Goal: Transaction & Acquisition: Book appointment/travel/reservation

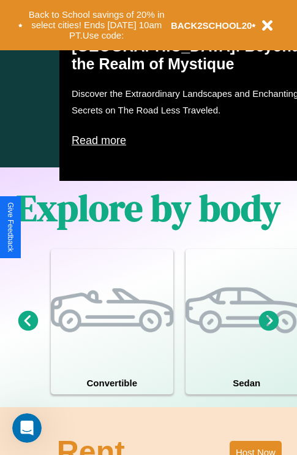
scroll to position [787, 0]
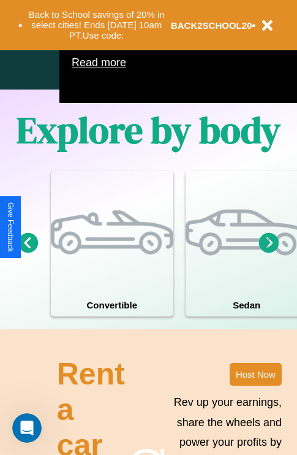
click at [269, 252] on icon at bounding box center [269, 242] width 20 height 20
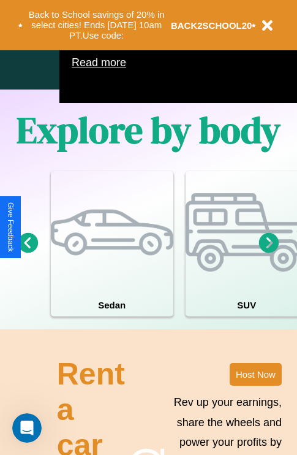
click at [269, 252] on icon at bounding box center [269, 242] width 20 height 20
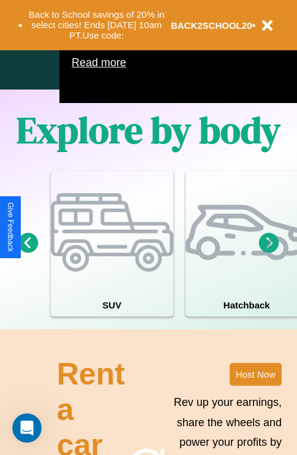
click at [269, 252] on icon at bounding box center [269, 242] width 20 height 20
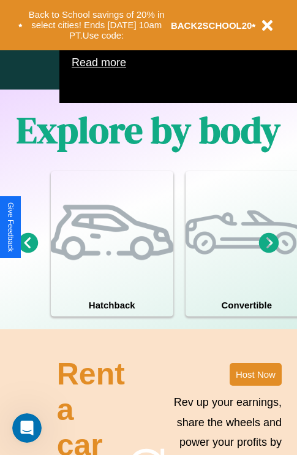
click at [269, 252] on icon at bounding box center [269, 242] width 20 height 20
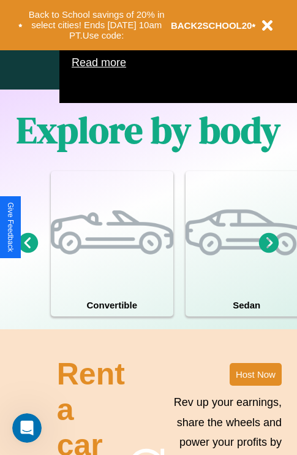
click at [269, 252] on icon at bounding box center [269, 242] width 20 height 20
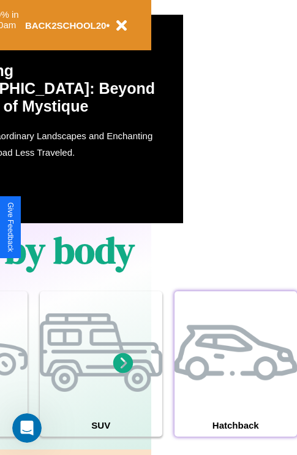
click at [235, 382] on div at bounding box center [236, 352] width 123 height 123
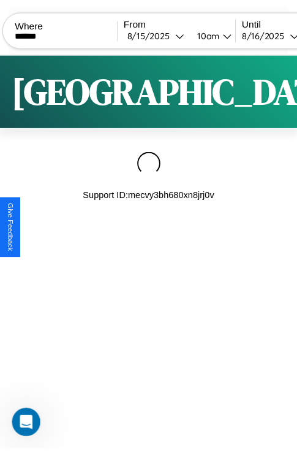
scroll to position [0, 104]
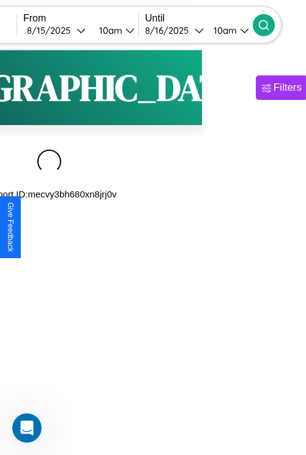
type input "******"
click at [270, 25] on icon at bounding box center [264, 25] width 12 height 12
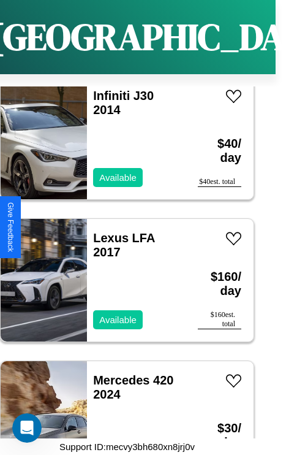
scroll to position [7294, 0]
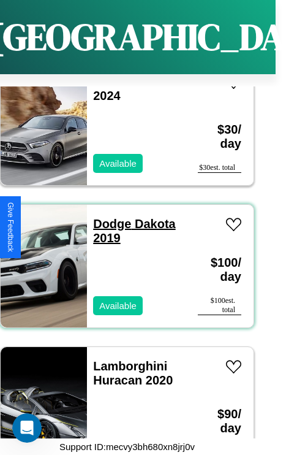
click at [108, 217] on link "Dodge Dakota 2019" at bounding box center [134, 231] width 82 height 28
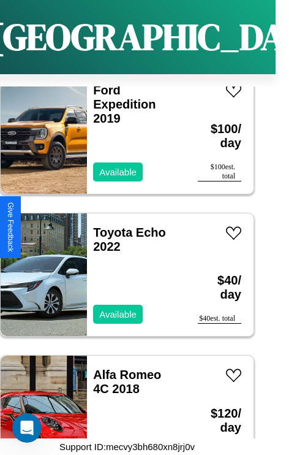
scroll to position [9284, 0]
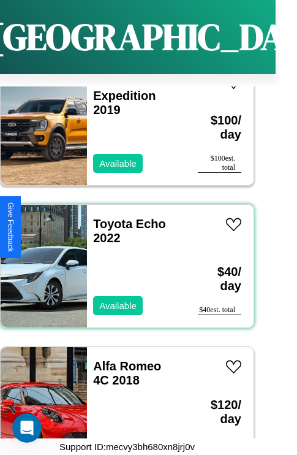
click at [123, 259] on div "Toyota Echo 2022 Available" at bounding box center [136, 266] width 99 height 123
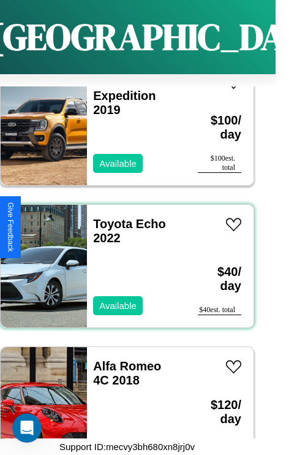
click at [123, 259] on div "Toyota Echo 2022 Available" at bounding box center [136, 266] width 99 height 123
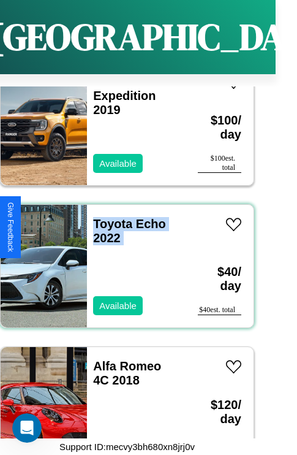
click at [123, 259] on div "Toyota Echo 2022 Available" at bounding box center [136, 266] width 99 height 123
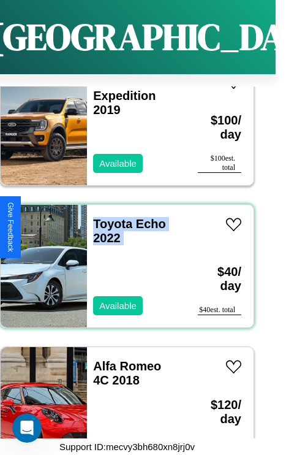
click at [123, 259] on div "Toyota Echo 2022 Available" at bounding box center [136, 266] width 99 height 123
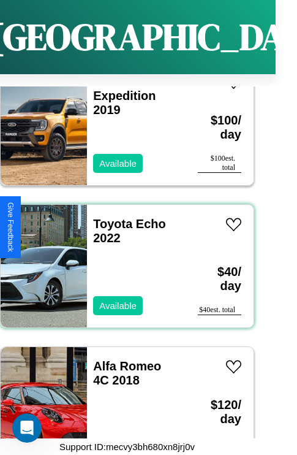
click at [123, 259] on div "Toyota Echo 2022 Available" at bounding box center [136, 266] width 99 height 123
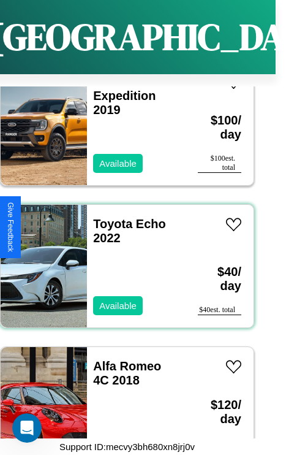
click at [123, 259] on div "Toyota Echo 2022 Available" at bounding box center [136, 266] width 99 height 123
click at [109, 217] on link "Toyota Echo 2022" at bounding box center [129, 231] width 73 height 28
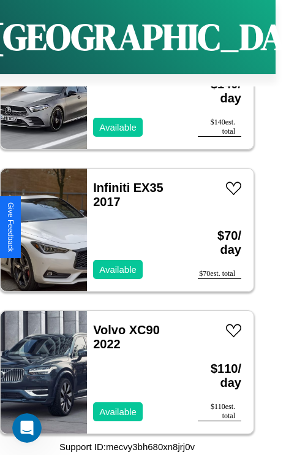
scroll to position [3031, 0]
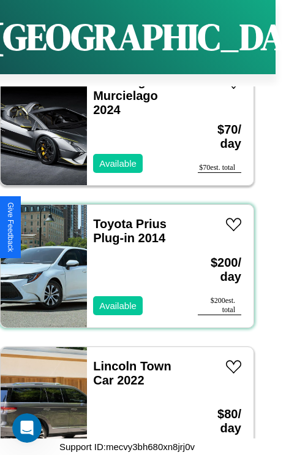
click at [123, 259] on div "Toyota Prius Plug-in 2014 Available" at bounding box center [136, 266] width 99 height 123
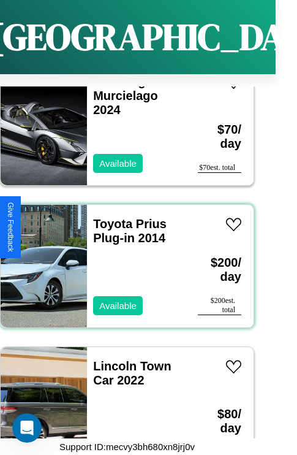
click at [123, 259] on div "Toyota Prius Plug-in 2014 Available" at bounding box center [136, 266] width 99 height 123
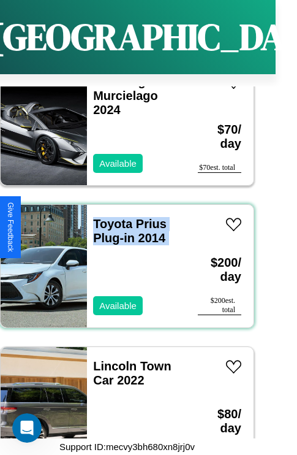
click at [123, 259] on div "Toyota Prius Plug-in 2014 Available" at bounding box center [136, 266] width 99 height 123
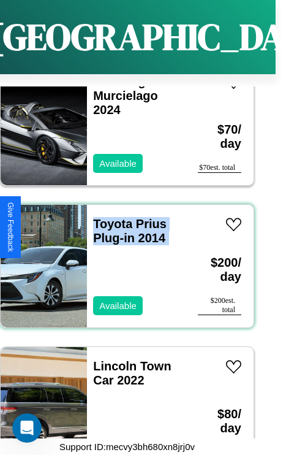
click at [123, 259] on div "Toyota Prius Plug-in 2014 Available" at bounding box center [136, 266] width 99 height 123
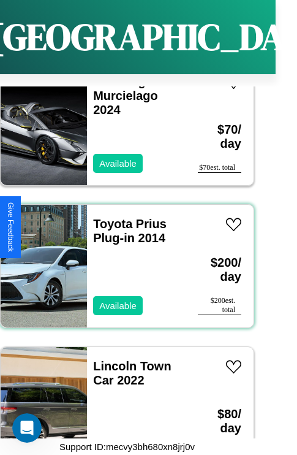
click at [123, 259] on div "Toyota Prius Plug-in 2014 Available" at bounding box center [136, 266] width 99 height 123
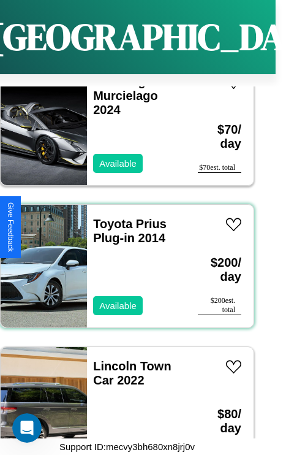
click at [123, 259] on div "Toyota Prius Plug-in 2014 Available" at bounding box center [136, 266] width 99 height 123
click at [109, 217] on link "Toyota Prius Plug-in 2014" at bounding box center [130, 231] width 74 height 28
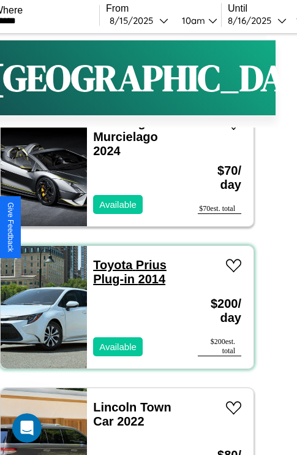
scroll to position [0, 21]
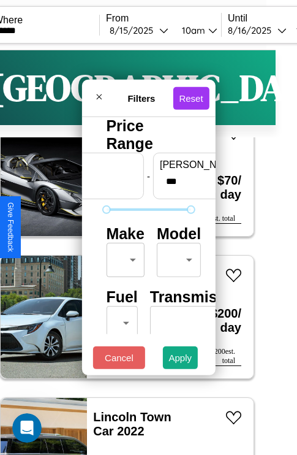
scroll to position [36, 0]
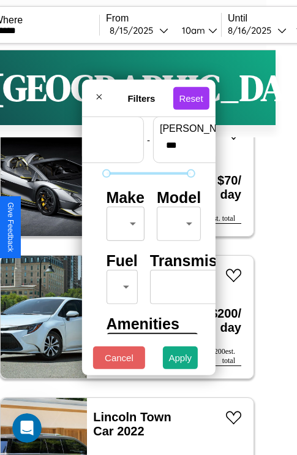
click at [123, 221] on body "CarGo Where ****** From 8 / 15 / 2025 10am Until 8 / 16 / 2025 10am Become a Ho…" at bounding box center [127, 252] width 297 height 505
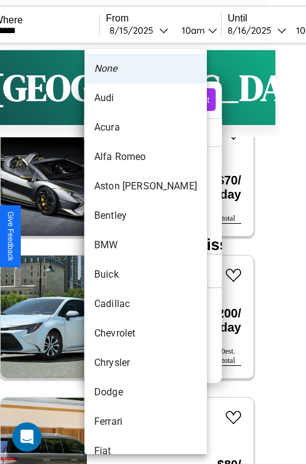
click at [123, 157] on li "Alfa Romeo" at bounding box center [146, 156] width 123 height 29
type input "**********"
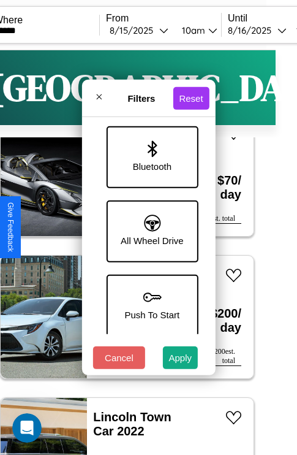
scroll to position [842, 0]
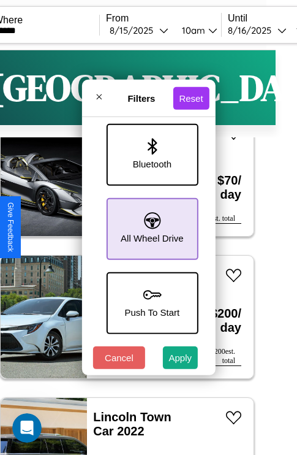
click at [150, 222] on icon at bounding box center [152, 220] width 17 height 17
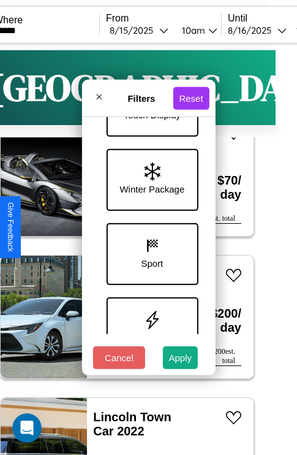
scroll to position [399, 0]
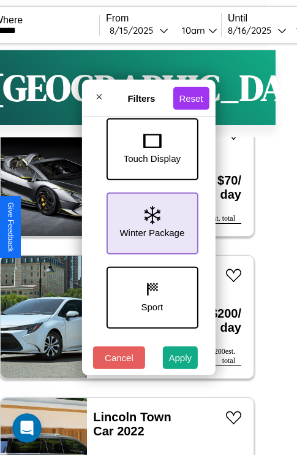
click at [150, 221] on icon at bounding box center [152, 215] width 16 height 18
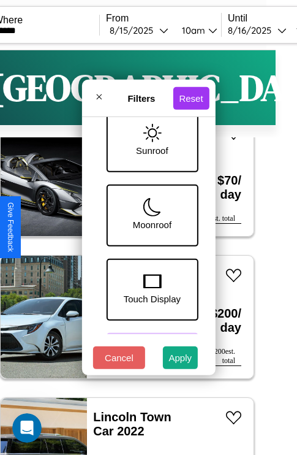
scroll to position [251, 0]
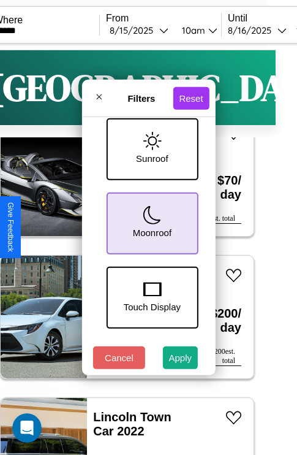
click at [150, 221] on icon at bounding box center [152, 215] width 18 height 18
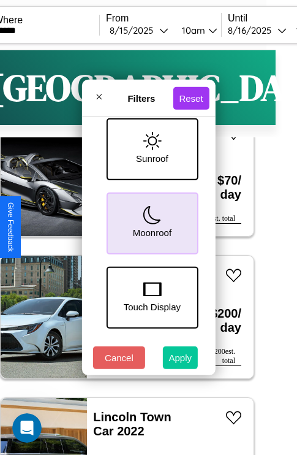
click at [181, 360] on button "Apply" at bounding box center [181, 357] width 36 height 23
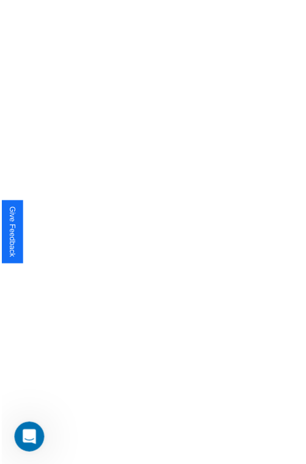
scroll to position [0, 0]
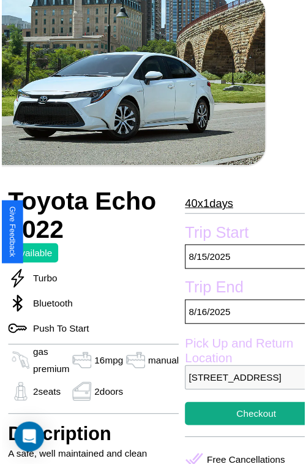
scroll to position [80, 56]
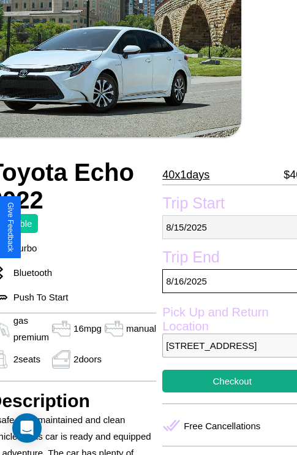
click at [227, 227] on p "8 / 15 / 2025" at bounding box center [232, 227] width 140 height 24
select select "*"
select select "****"
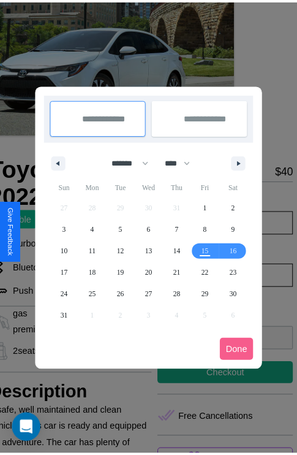
scroll to position [0, 56]
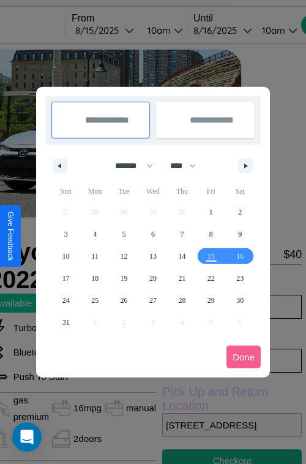
click at [121, 30] on div at bounding box center [153, 232] width 306 height 464
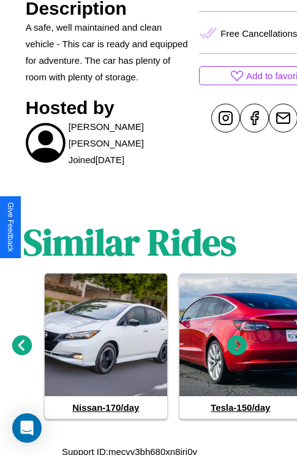
scroll to position [476, 18]
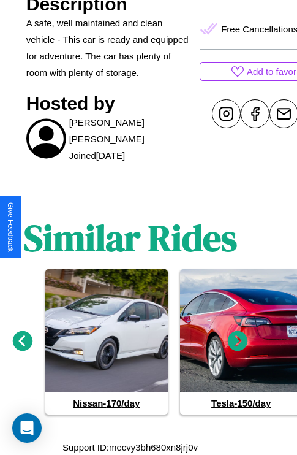
click at [238, 341] on icon at bounding box center [238, 341] width 20 height 20
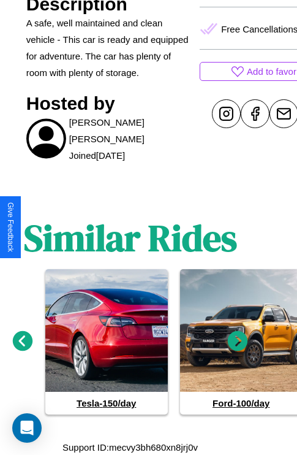
click at [238, 341] on icon at bounding box center [238, 341] width 20 height 20
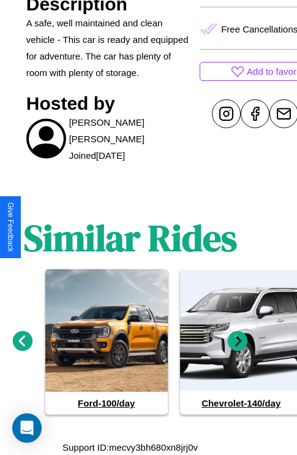
click at [238, 341] on icon at bounding box center [238, 341] width 20 height 20
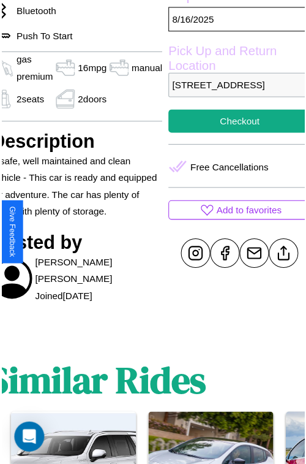
scroll to position [337, 56]
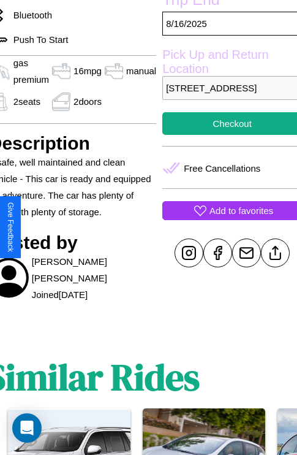
click at [227, 219] on p "Add to favorites" at bounding box center [242, 210] width 64 height 17
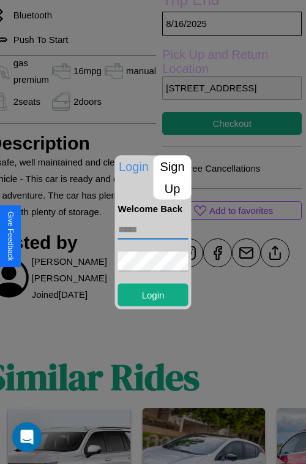
click at [153, 229] on input "text" at bounding box center [153, 229] width 70 height 20
type input "**********"
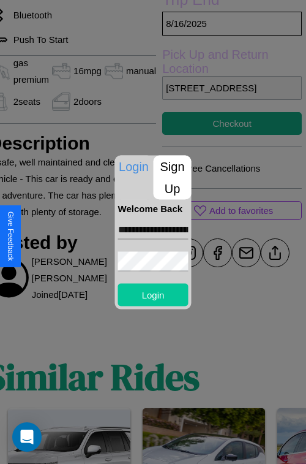
click at [153, 294] on button "Login" at bounding box center [153, 294] width 70 height 23
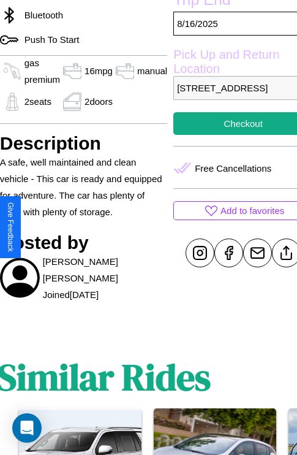
scroll to position [337, 45]
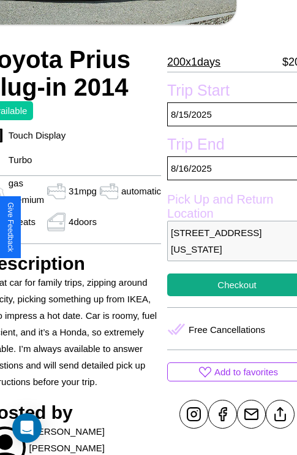
scroll to position [206, 66]
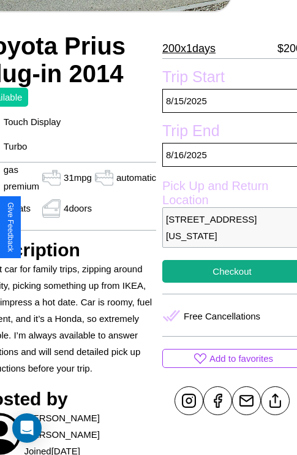
click at [227, 227] on p "1432 Washington Street Prague 29162 Czech Republic" at bounding box center [232, 227] width 140 height 40
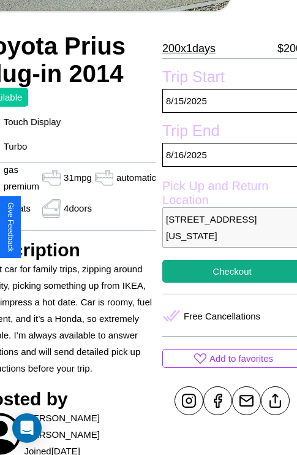
click at [227, 227] on p "1432 Washington Street Prague 29162 Czech Republic" at bounding box center [232, 227] width 140 height 40
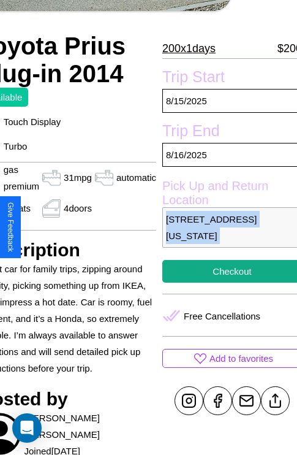
click at [227, 227] on p "1432 Washington Street Prague 29162 Czech Republic" at bounding box center [232, 227] width 140 height 40
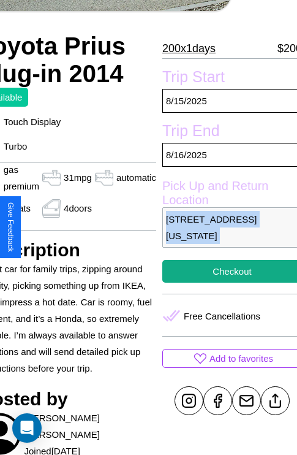
click at [227, 227] on p "1432 Washington Street Prague 29162 Czech Republic" at bounding box center [232, 227] width 140 height 40
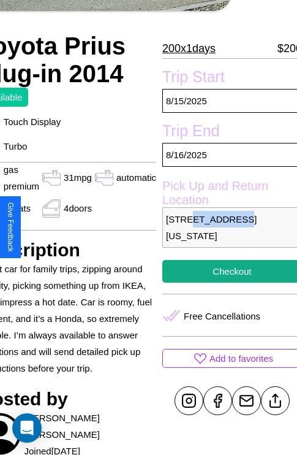
click at [227, 227] on p "1432 Washington Street Prague 29162 Czech Republic" at bounding box center [232, 227] width 140 height 40
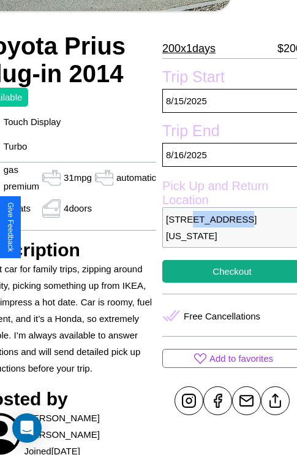
click at [227, 227] on p "1432 Washington Street Prague 29162 Czech Republic" at bounding box center [232, 227] width 140 height 40
